Goal: Information Seeking & Learning: Learn about a topic

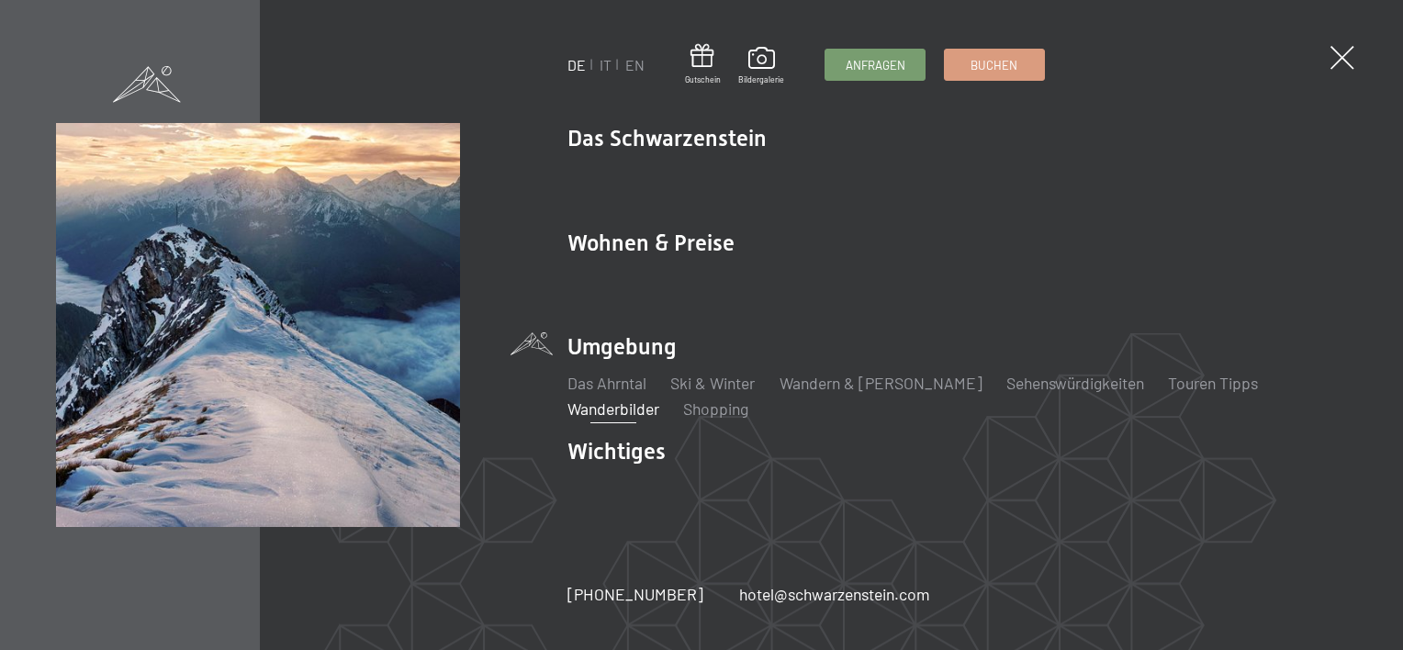
click at [659, 398] on link "Wanderbilder" at bounding box center [613, 408] width 92 height 20
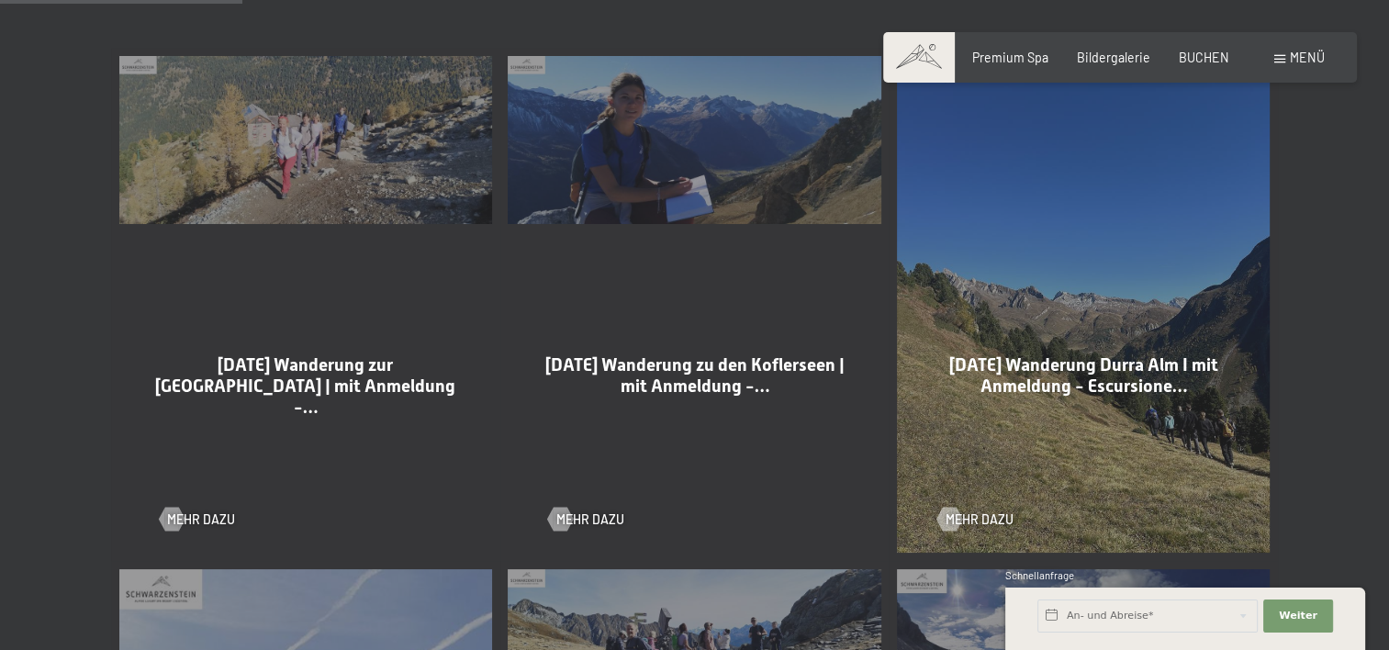
scroll to position [1010, 0]
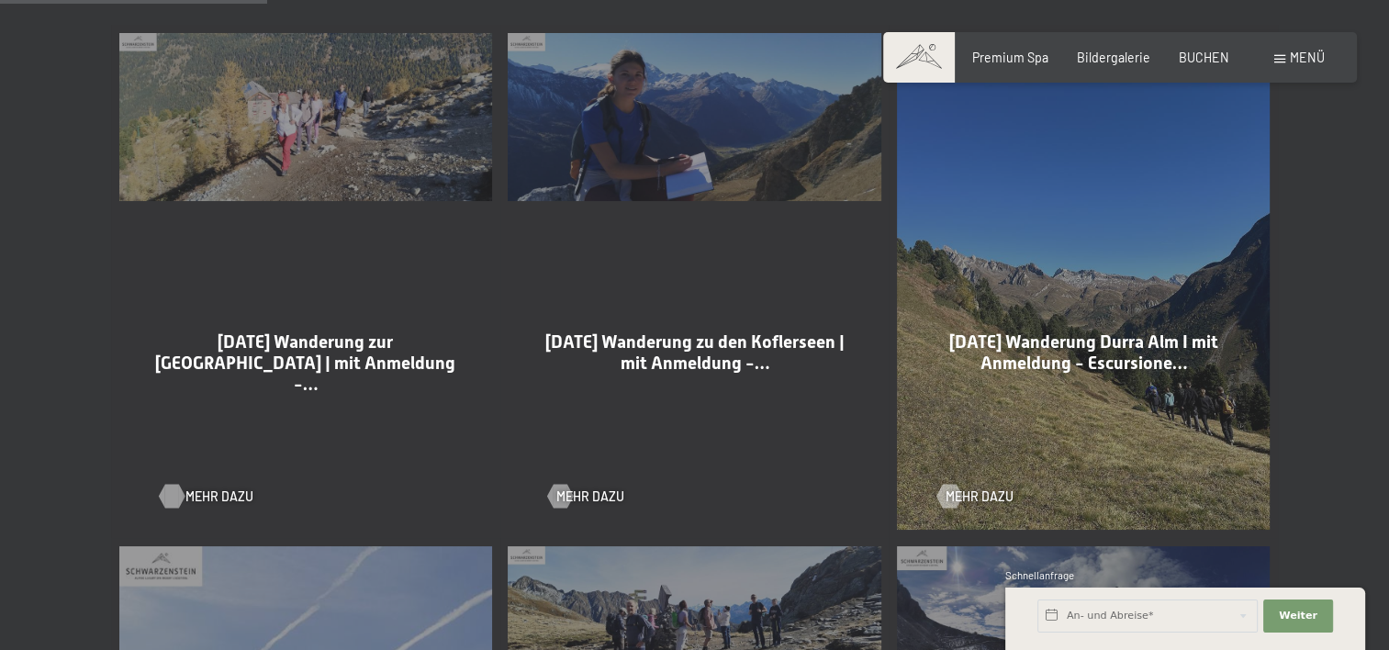
click at [213, 498] on span "Mehr dazu" at bounding box center [219, 497] width 68 height 18
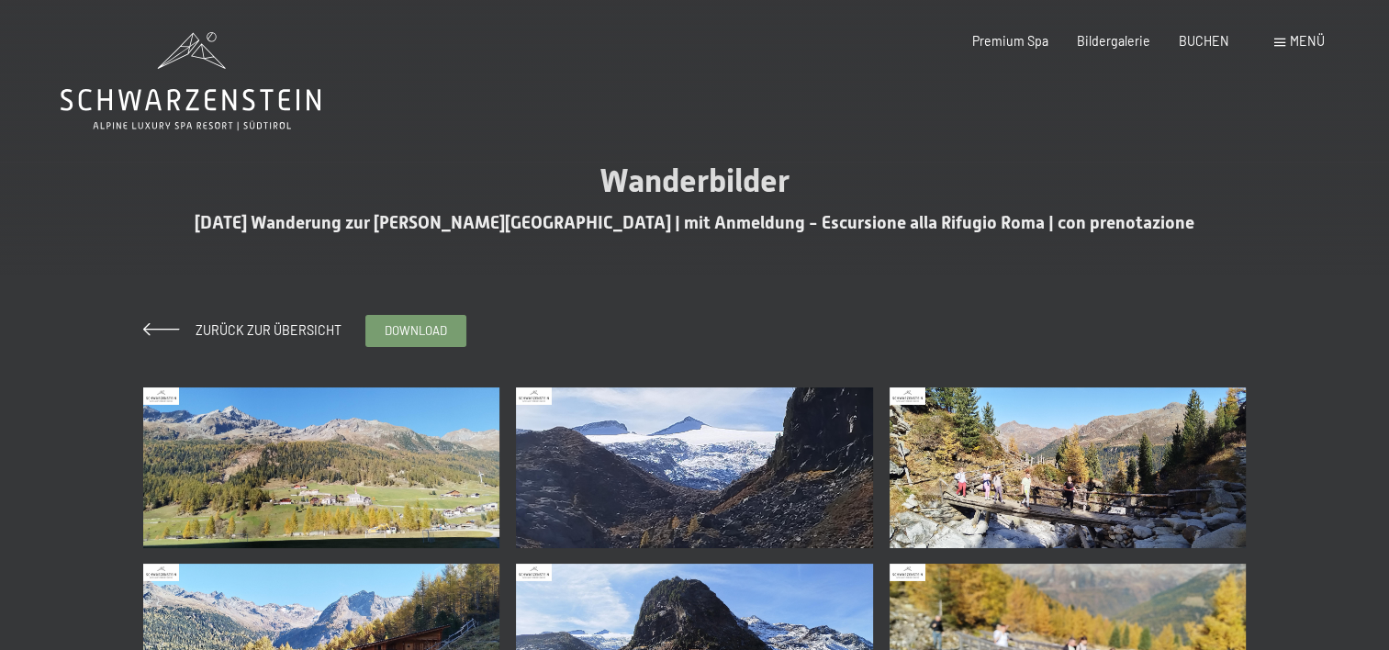
click at [1311, 40] on span "Menü" at bounding box center [1307, 41] width 35 height 16
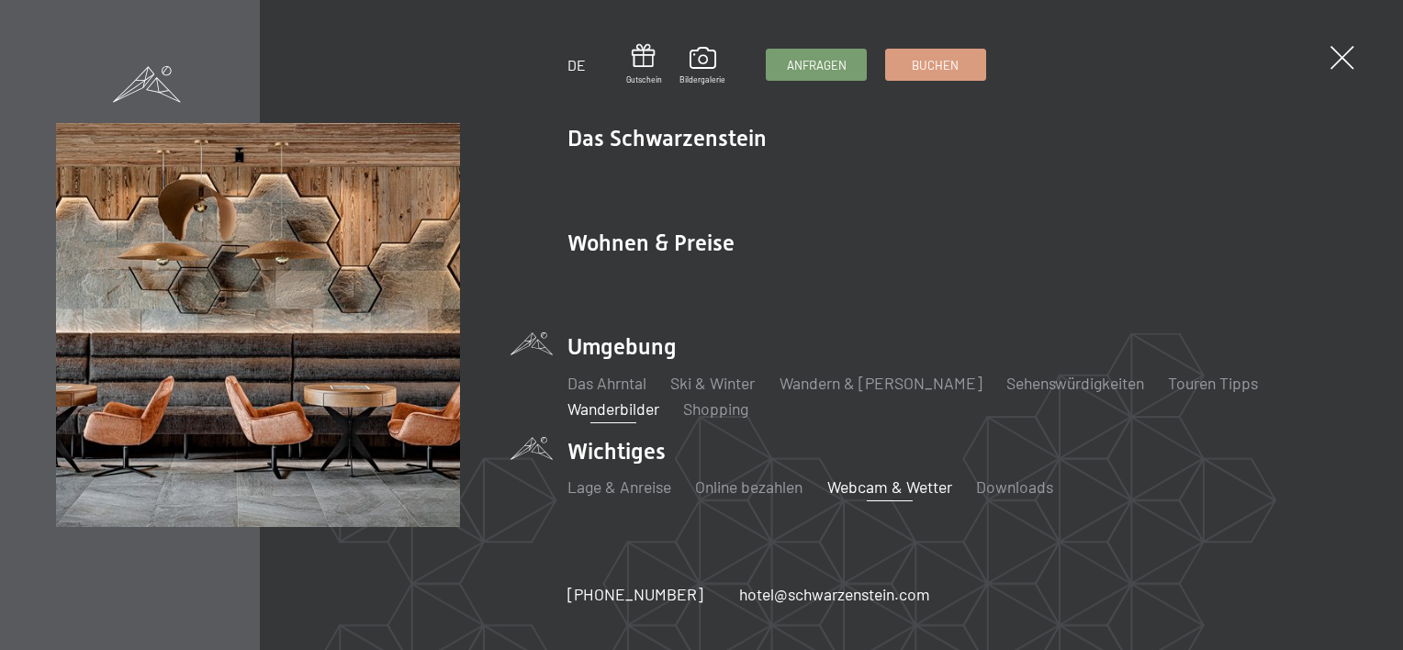
click at [870, 488] on link "Webcam & Wetter" at bounding box center [889, 487] width 125 height 20
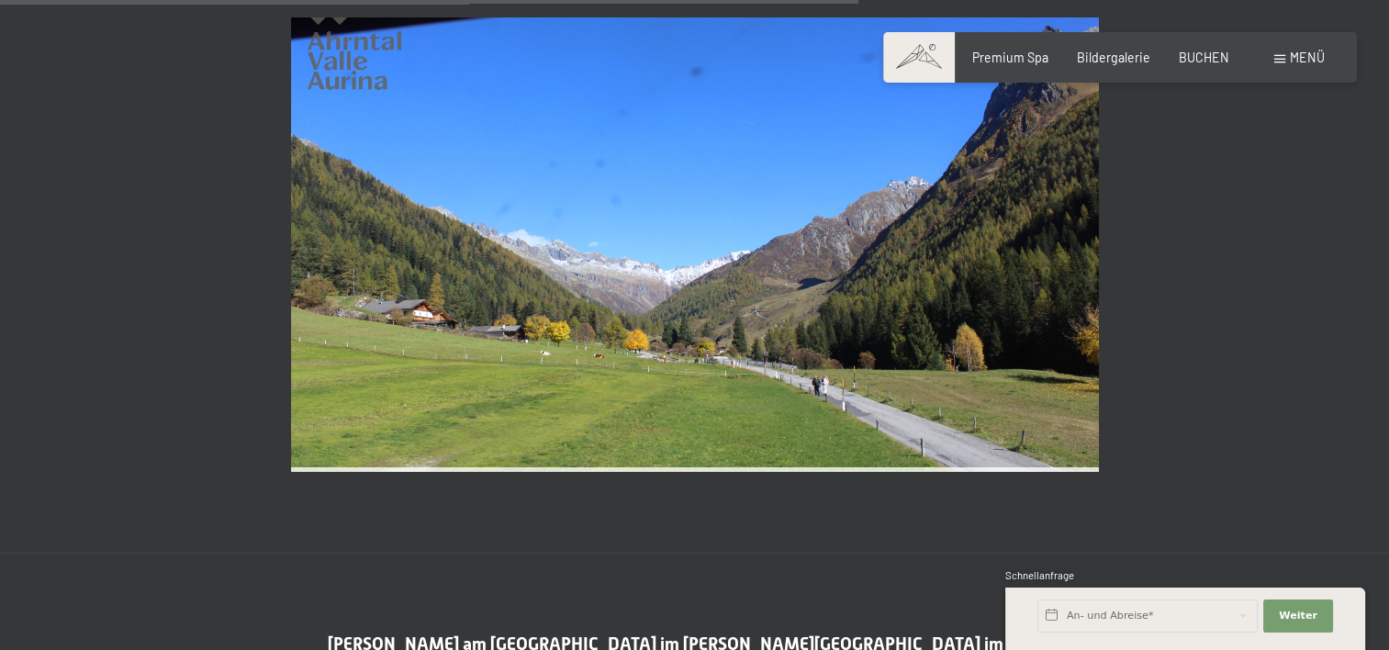
scroll to position [3489, 0]
